Goal: Find specific page/section: Find specific page/section

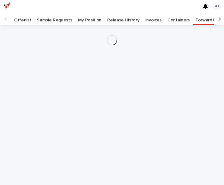
scroll to position [0, 9]
